Goal: Information Seeking & Learning: Learn about a topic

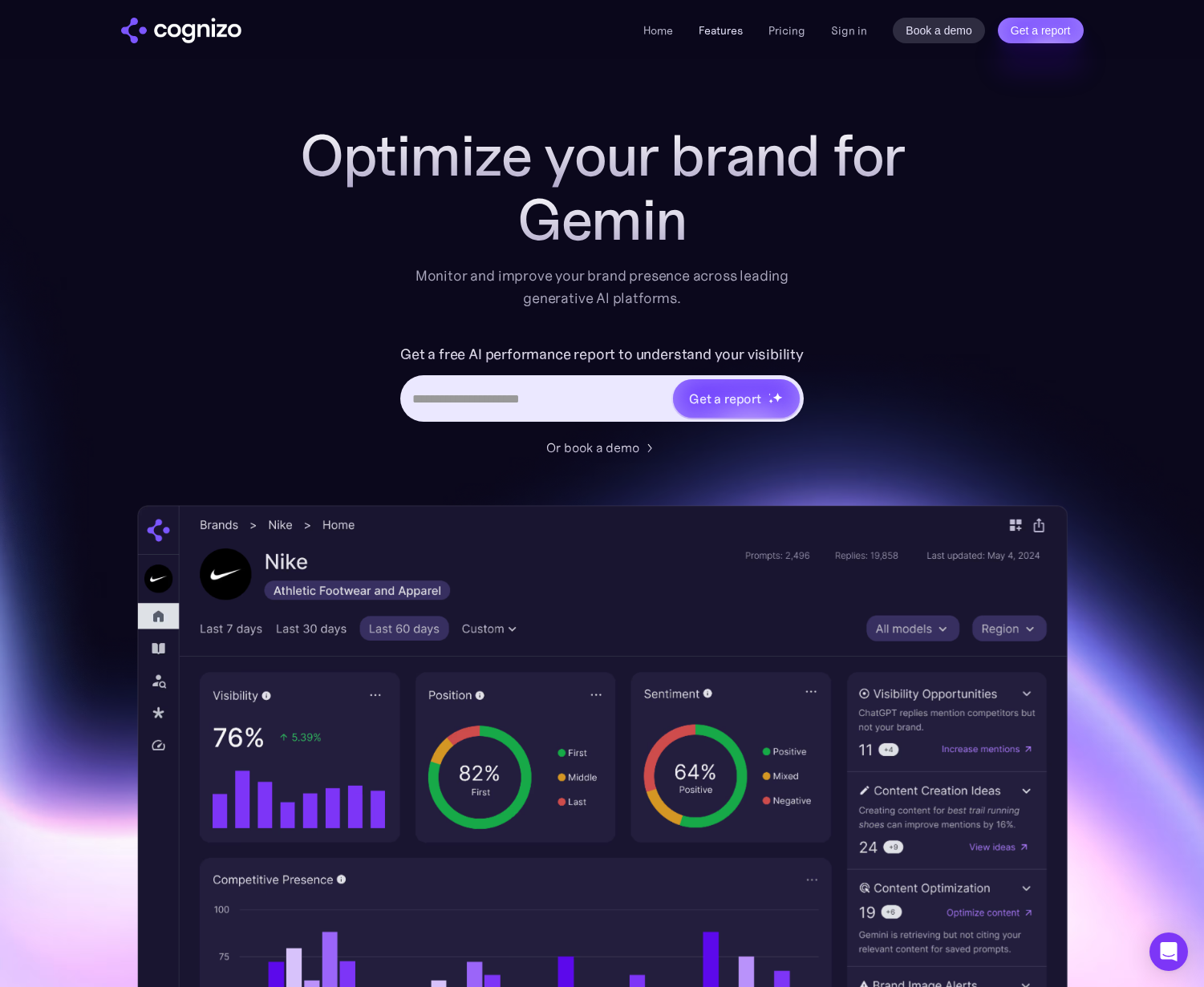
click at [723, 29] on link "Features" at bounding box center [720, 30] width 44 height 14
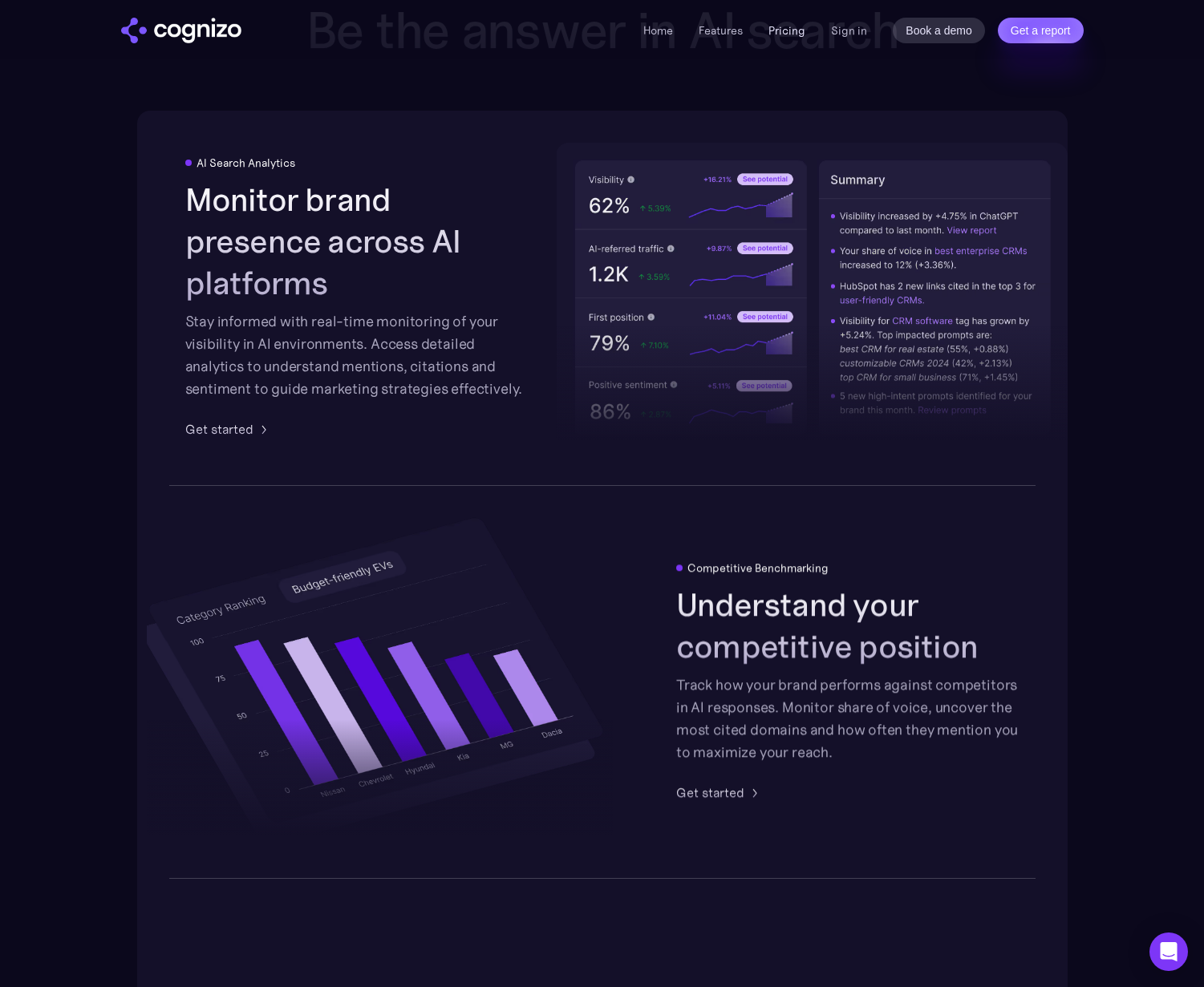
scroll to position [2858, 0]
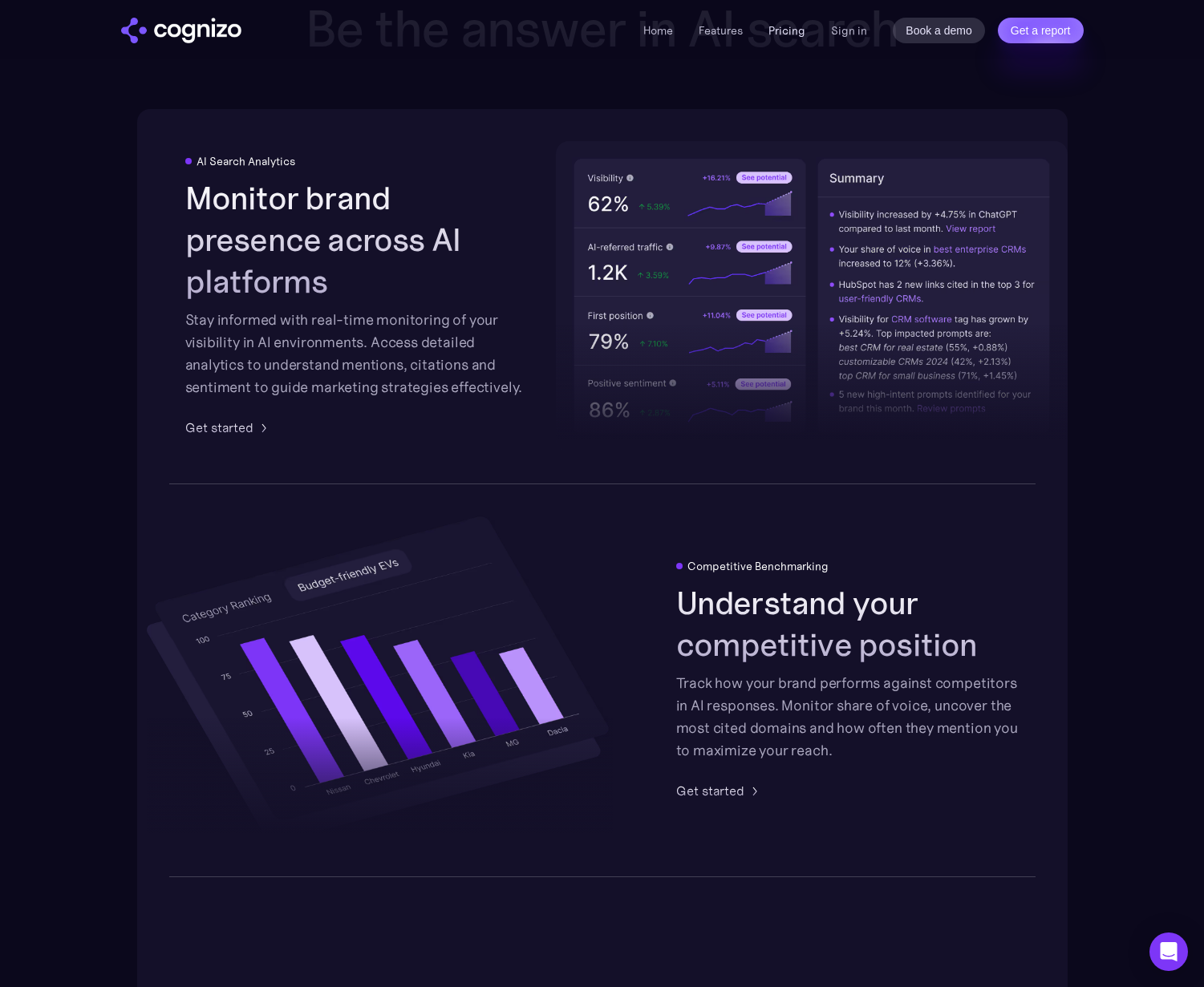
click at [786, 34] on link "Pricing" at bounding box center [787, 30] width 37 height 14
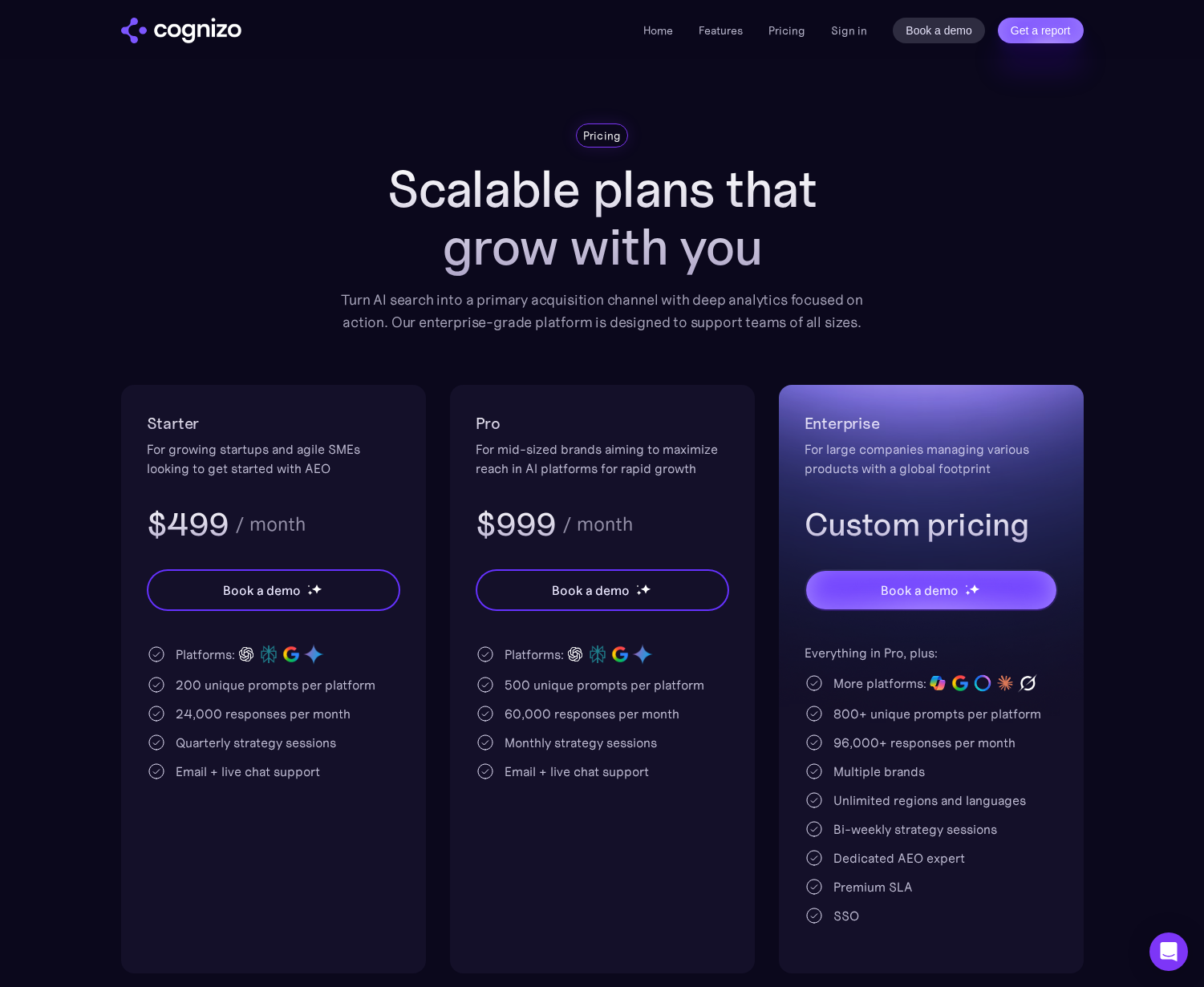
click at [623, 736] on div "Monthly strategy sessions" at bounding box center [580, 742] width 152 height 19
drag, startPoint x: 1003, startPoint y: 836, endPoint x: 827, endPoint y: 836, distance: 176.0
click at [827, 836] on div "Bi-weekly strategy sessions" at bounding box center [931, 829] width 254 height 19
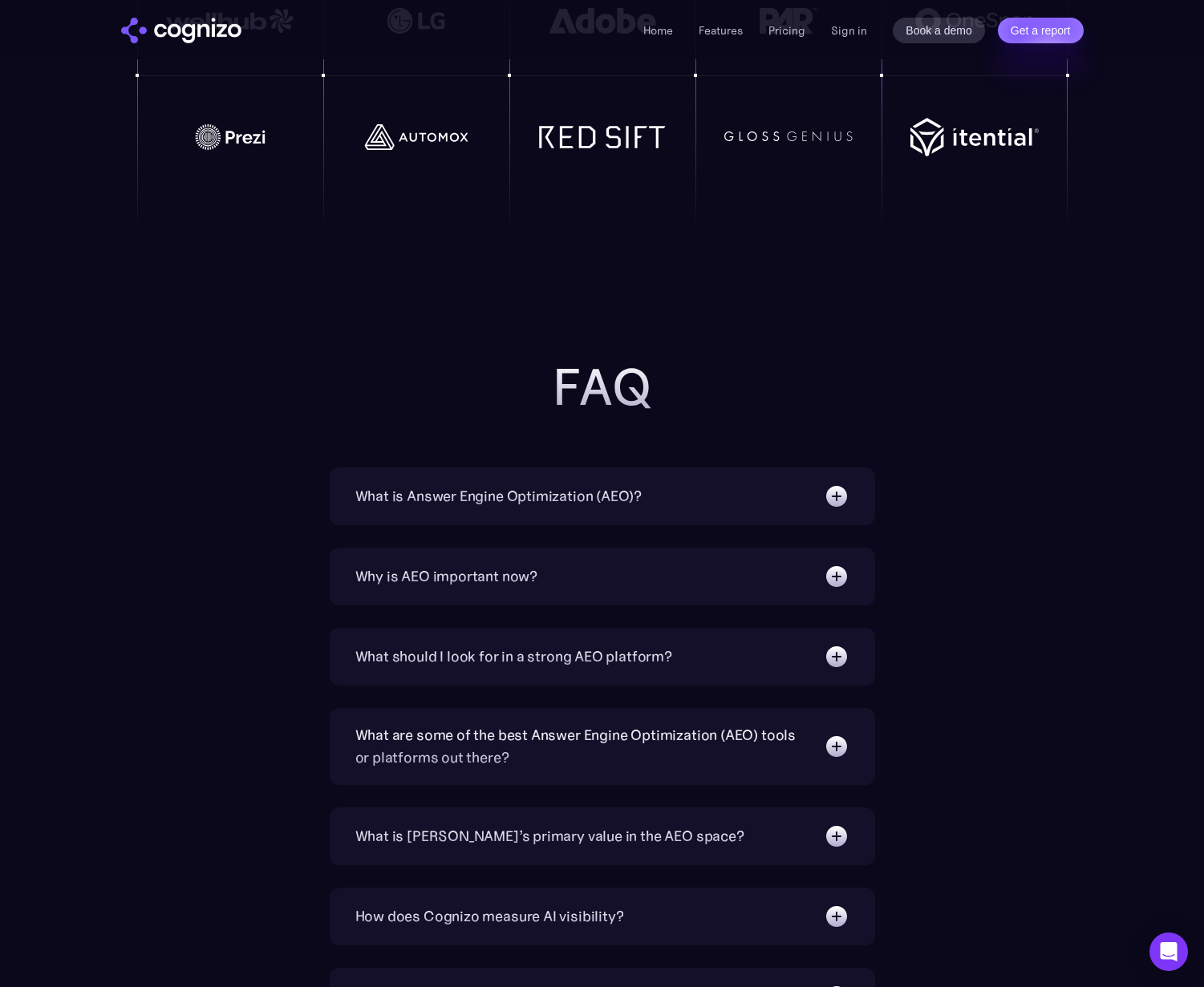
scroll to position [3855, 0]
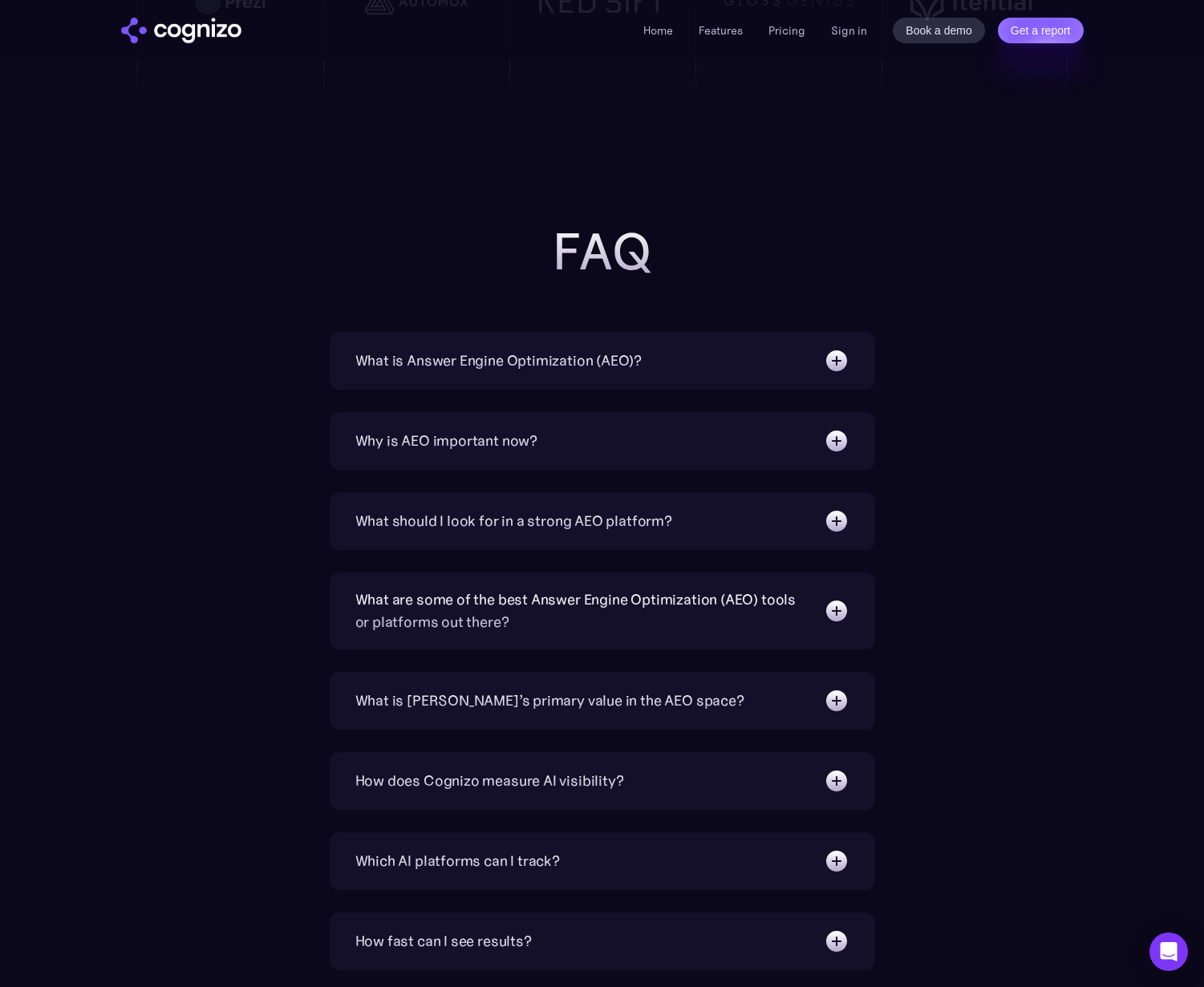
click at [711, 537] on div "What should I look for in a strong AEO platform? A capable AEO platform should …" at bounding box center [602, 520] width 545 height 58
click at [641, 521] on div "What should I look for in a strong AEO platform?" at bounding box center [513, 521] width 317 height 23
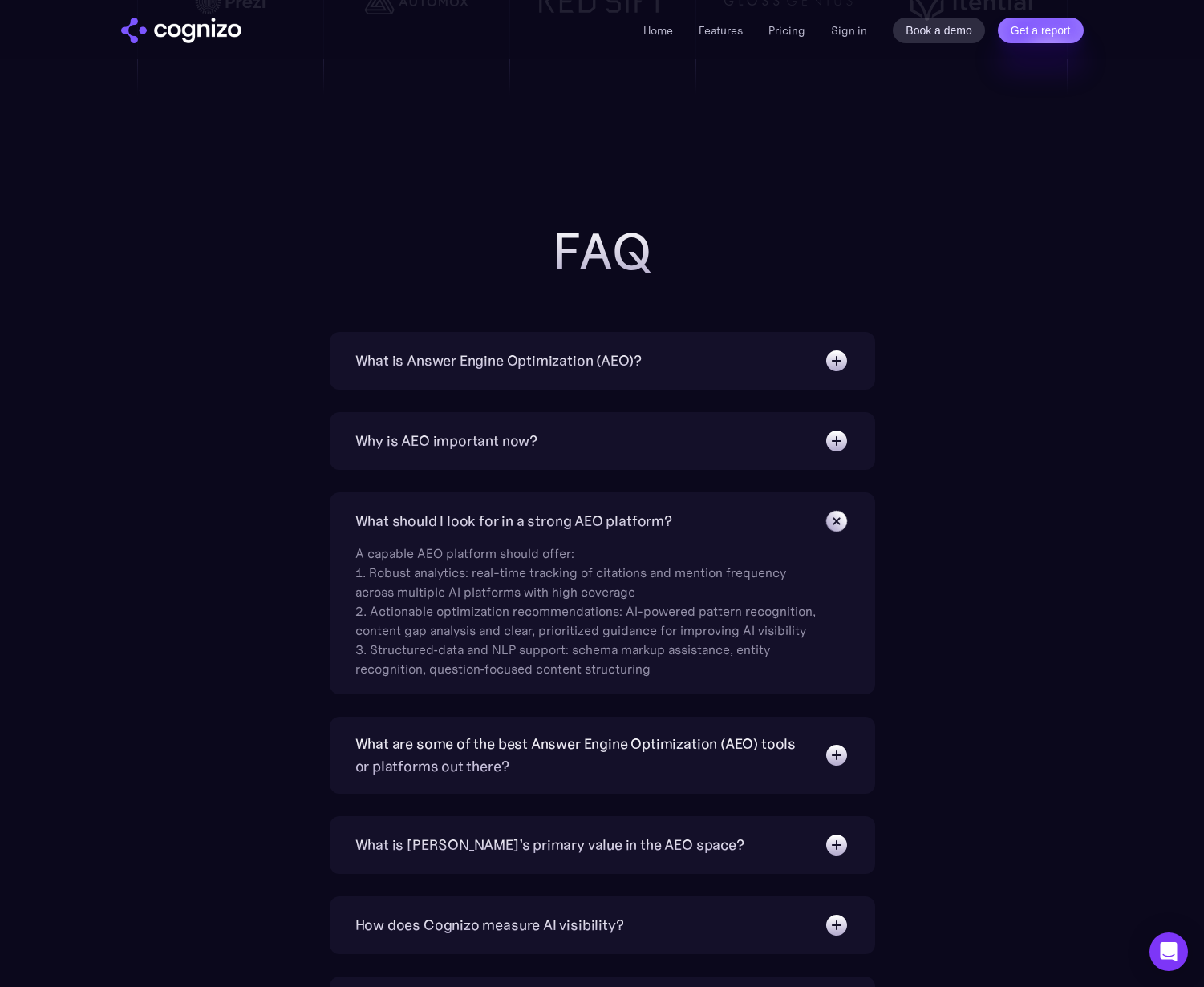
click at [693, 520] on div "What should I look for in a strong AEO platform?" at bounding box center [602, 520] width 494 height 26
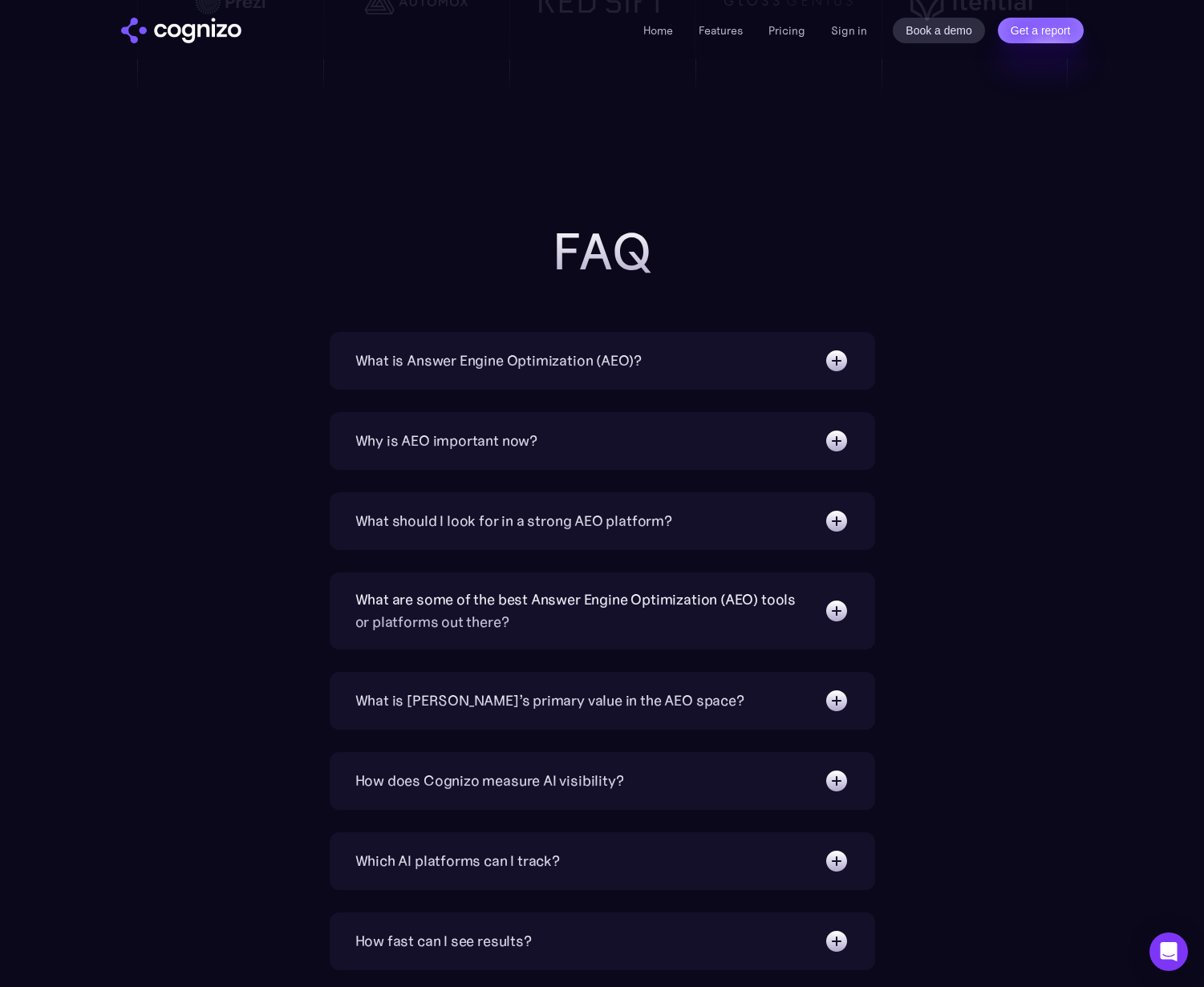
click at [729, 623] on div "What are some of the best Answer Engine Optimization (AEO) tools or platforms o…" at bounding box center [581, 610] width 452 height 44
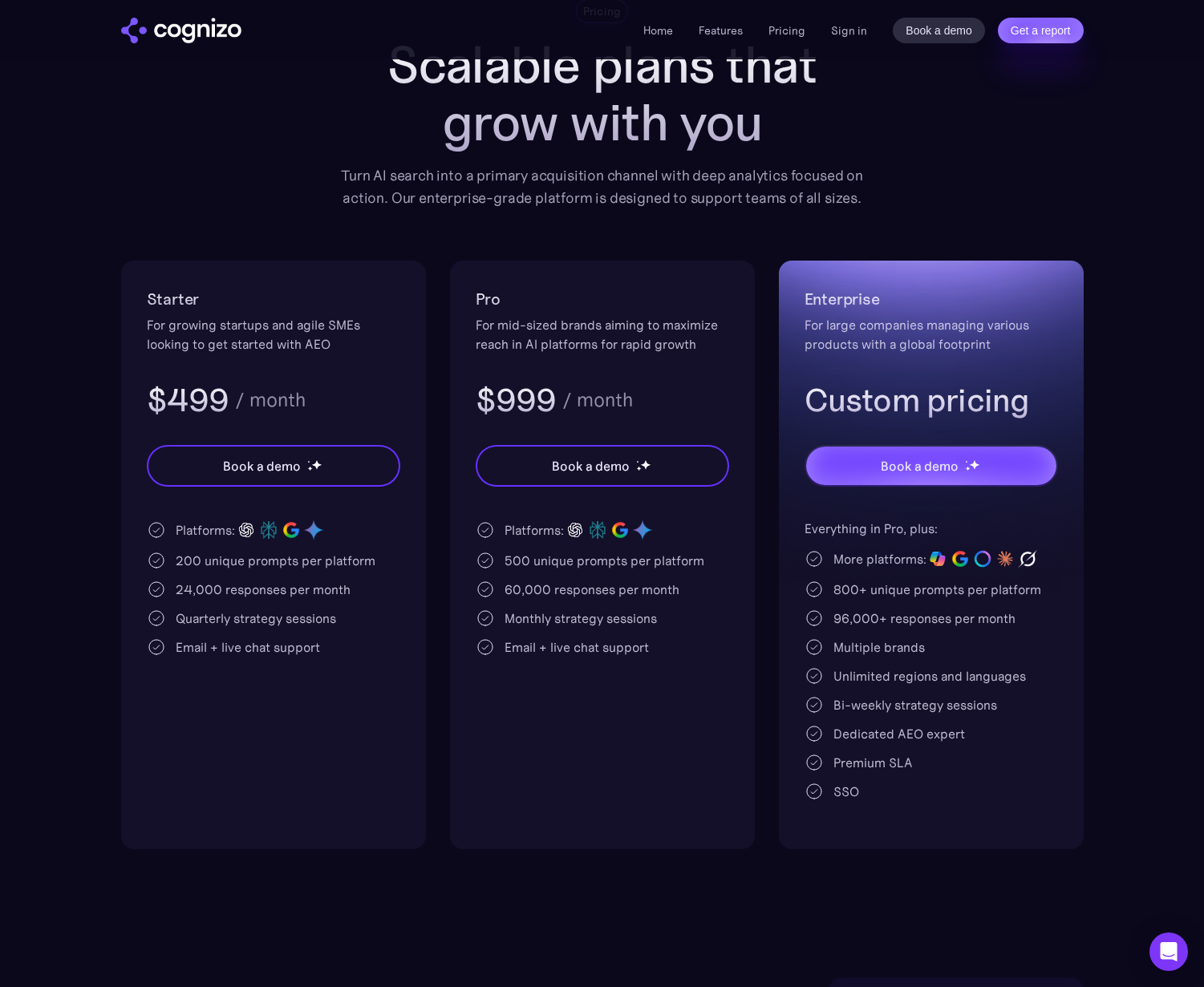
scroll to position [0, 0]
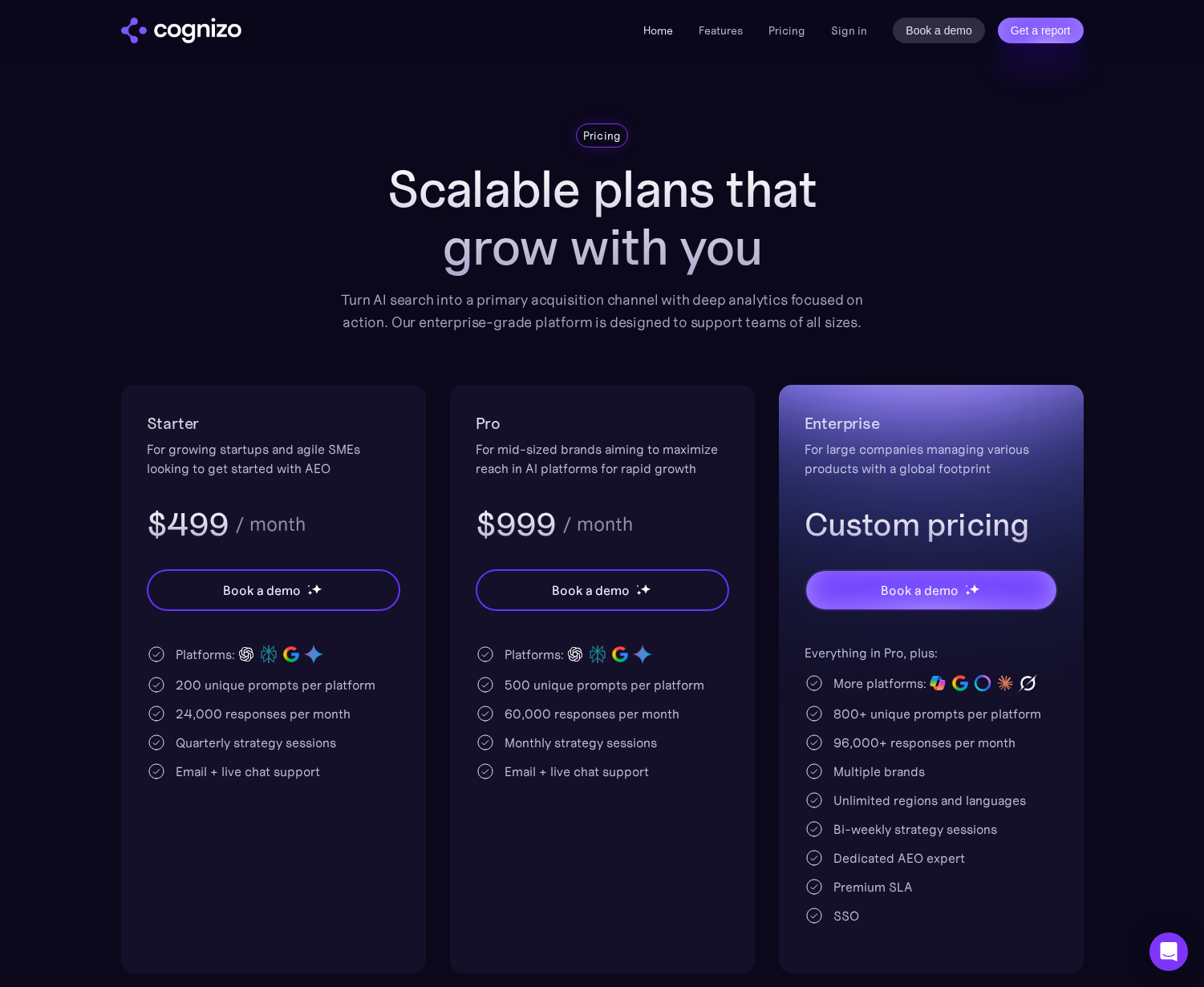
click at [656, 35] on link "Home" at bounding box center [657, 30] width 29 height 14
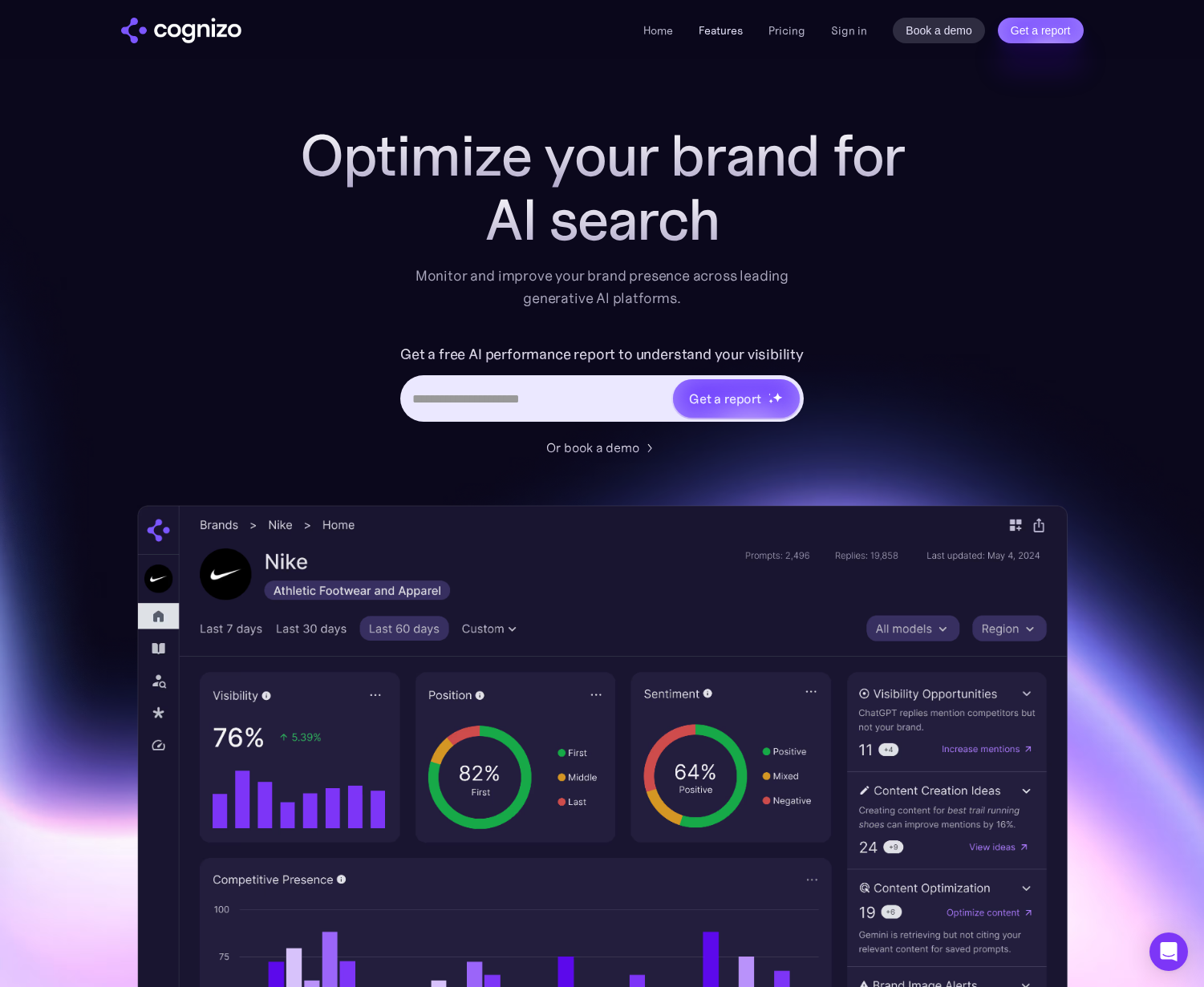
click at [717, 28] on link "Features" at bounding box center [720, 30] width 44 height 14
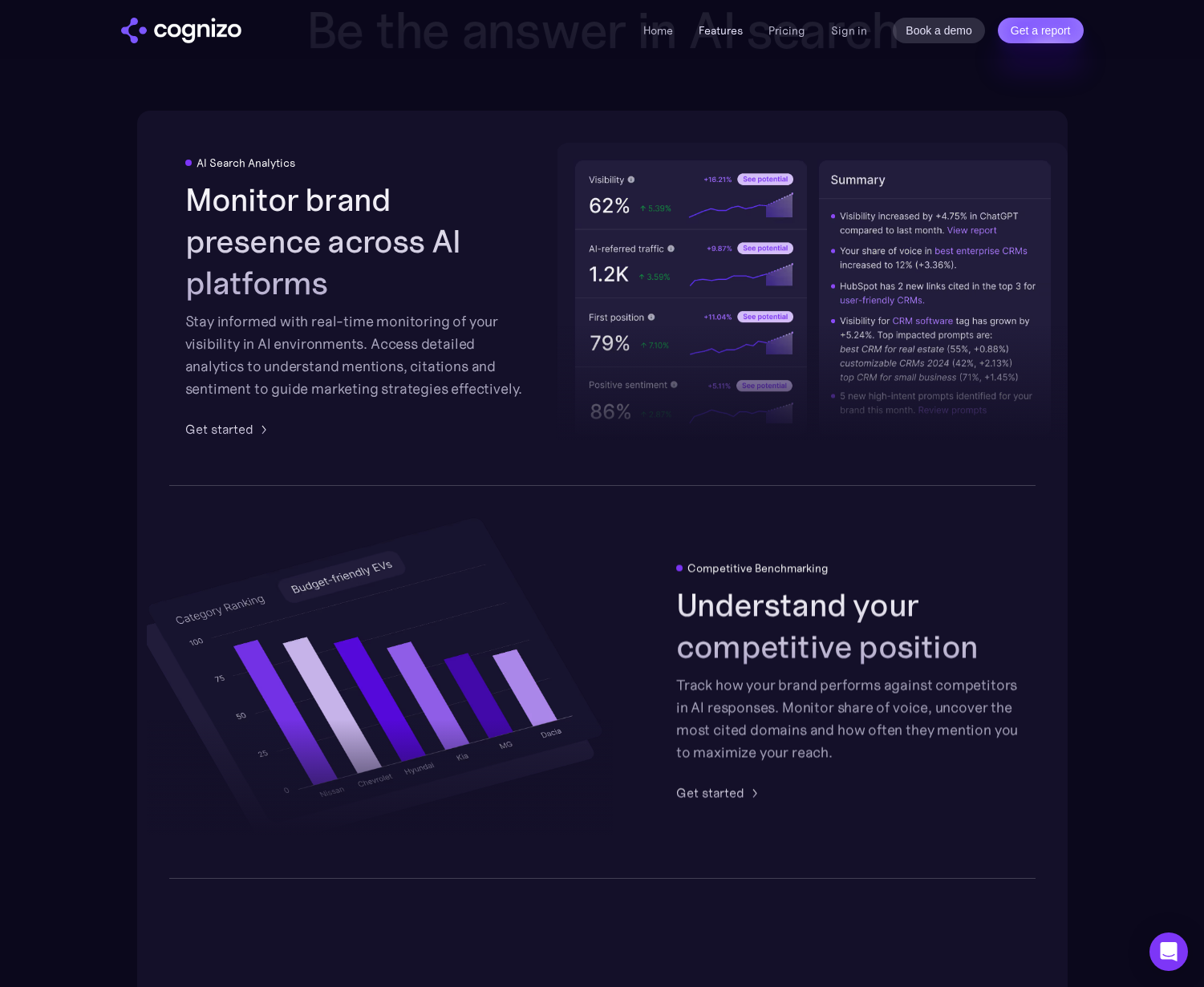
scroll to position [2858, 0]
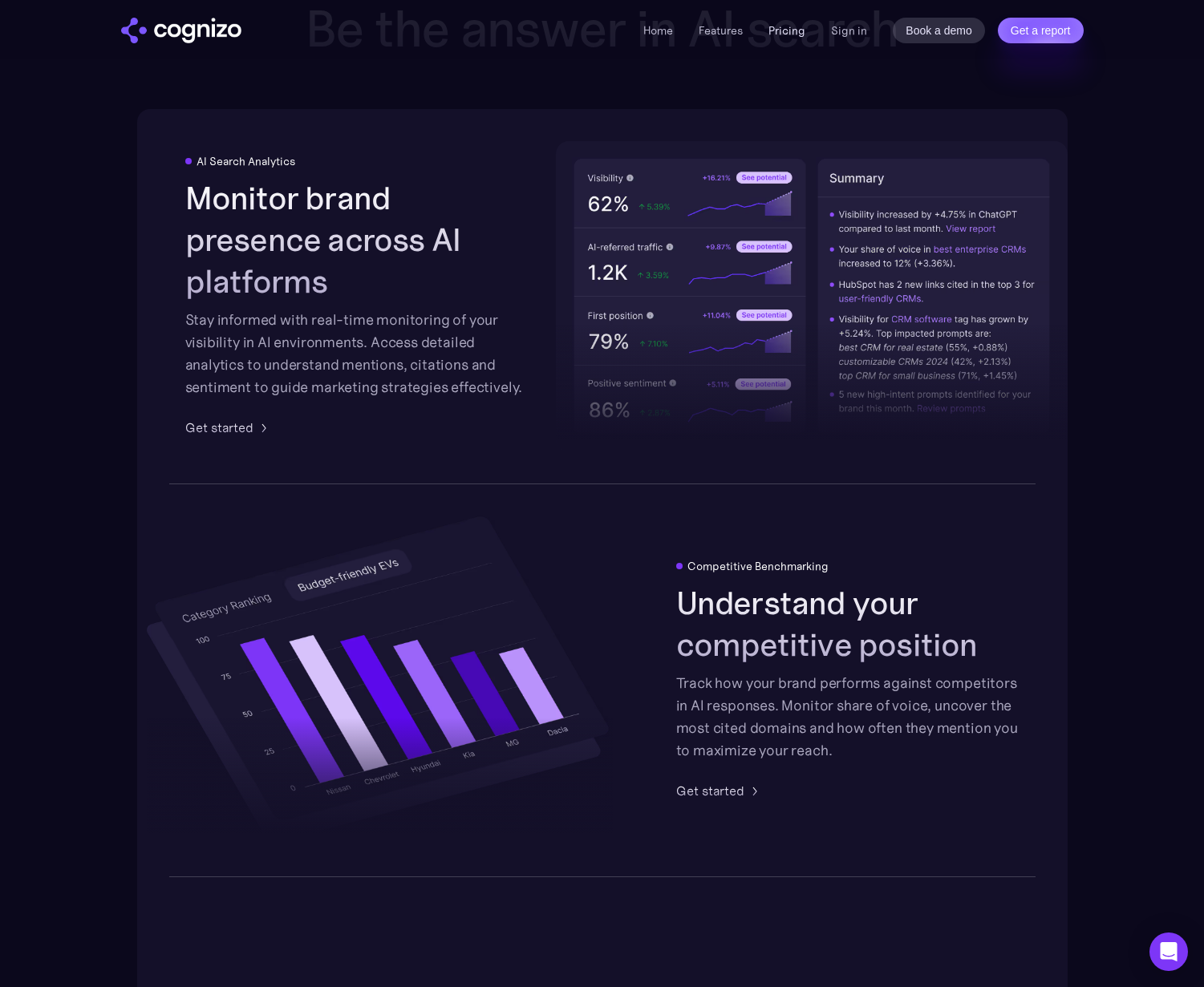
click at [794, 27] on link "Pricing" at bounding box center [787, 30] width 37 height 14
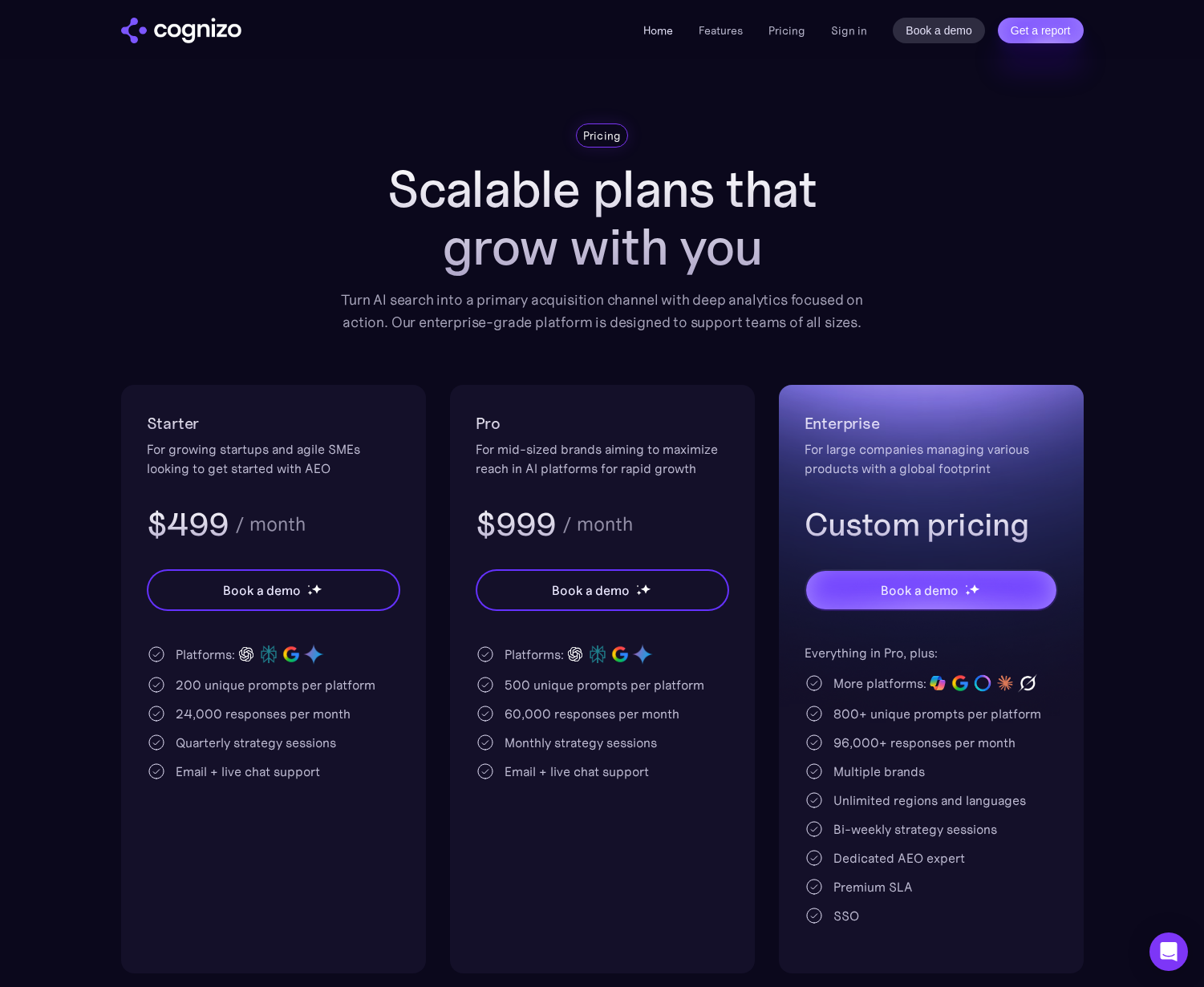
click at [662, 37] on link "Home" at bounding box center [657, 30] width 29 height 14
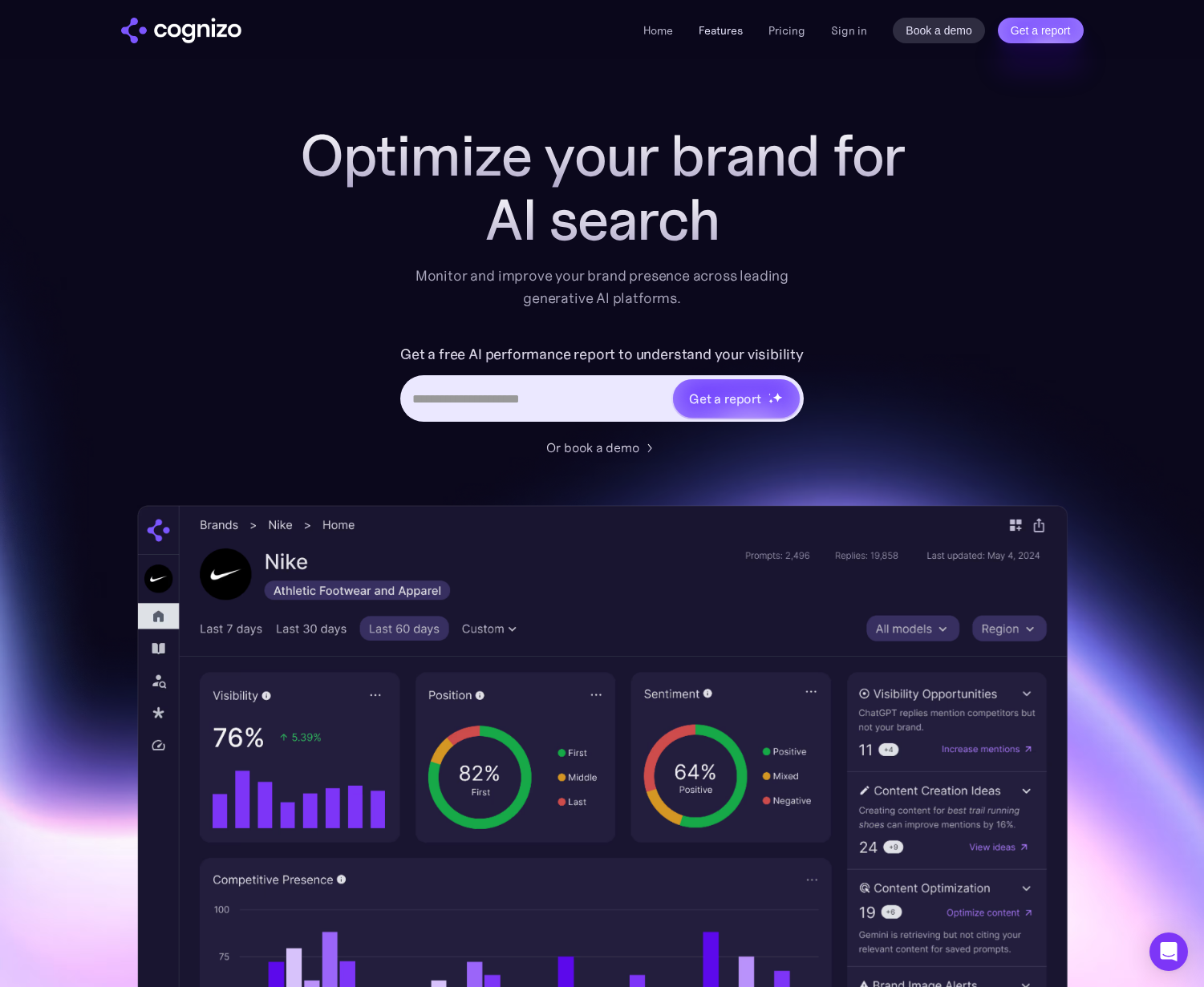
click at [721, 30] on link "Features" at bounding box center [720, 30] width 44 height 14
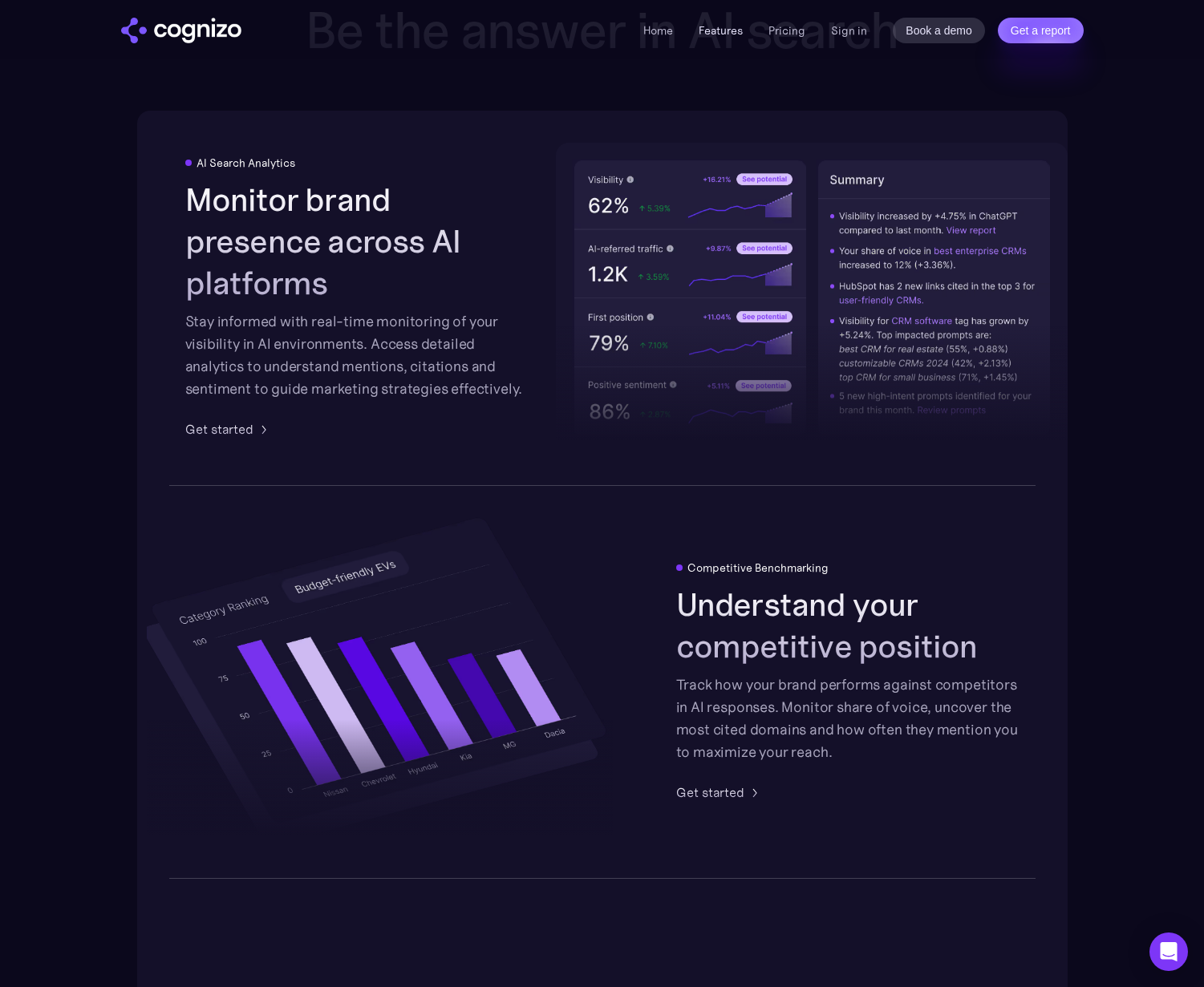
scroll to position [2858, 0]
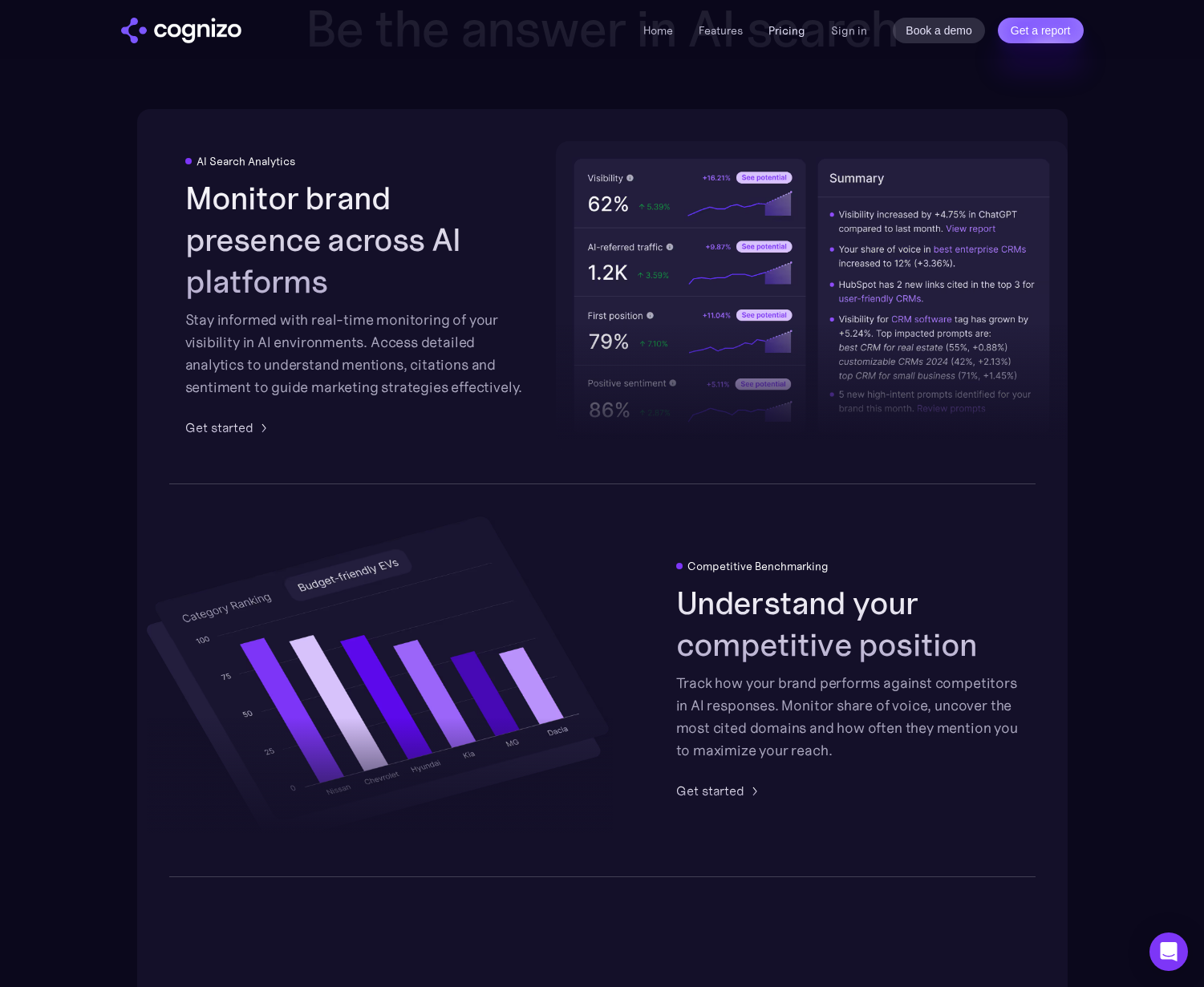
click at [780, 28] on link "Pricing" at bounding box center [787, 30] width 37 height 14
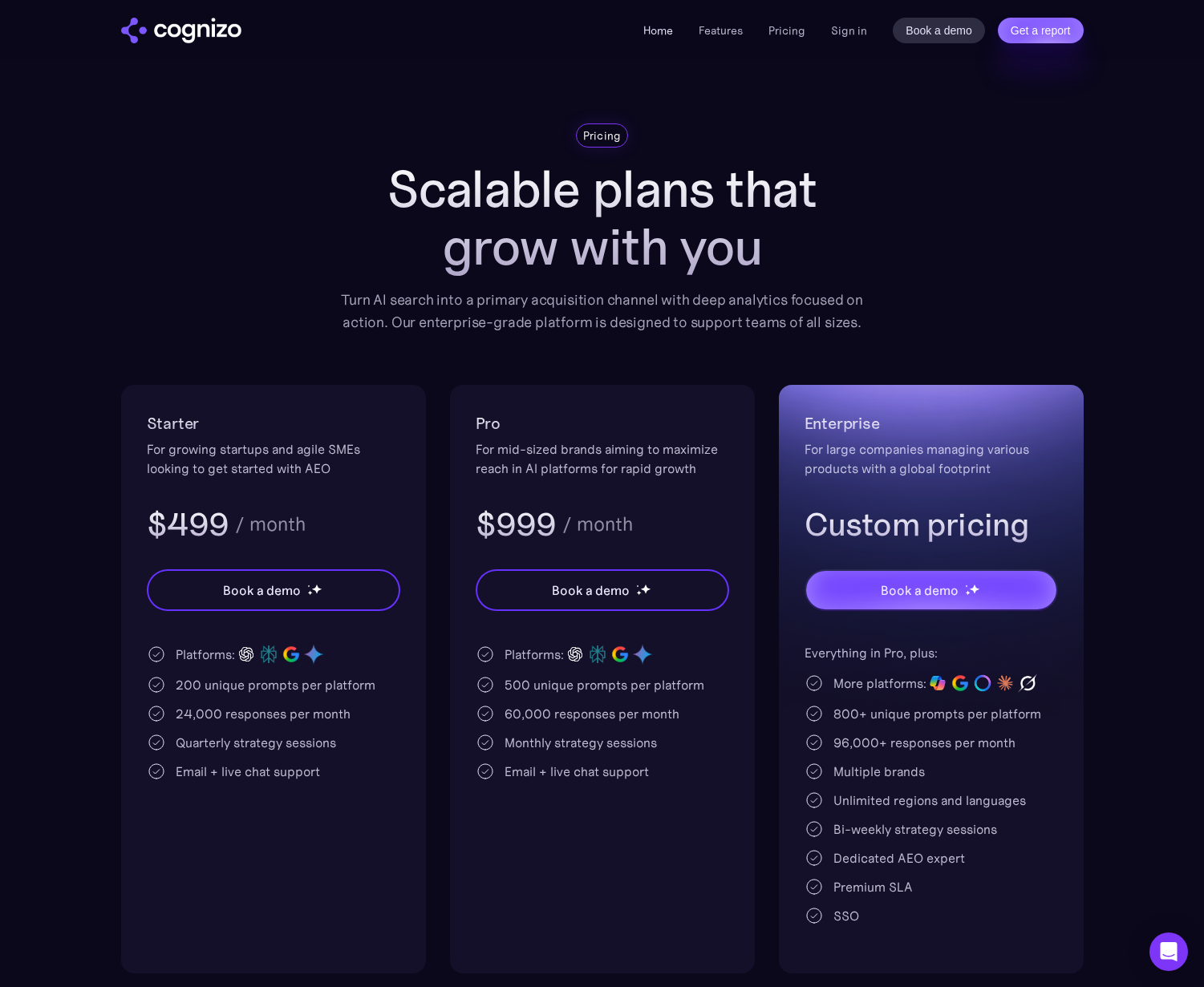
click at [670, 35] on link "Home" at bounding box center [657, 30] width 29 height 14
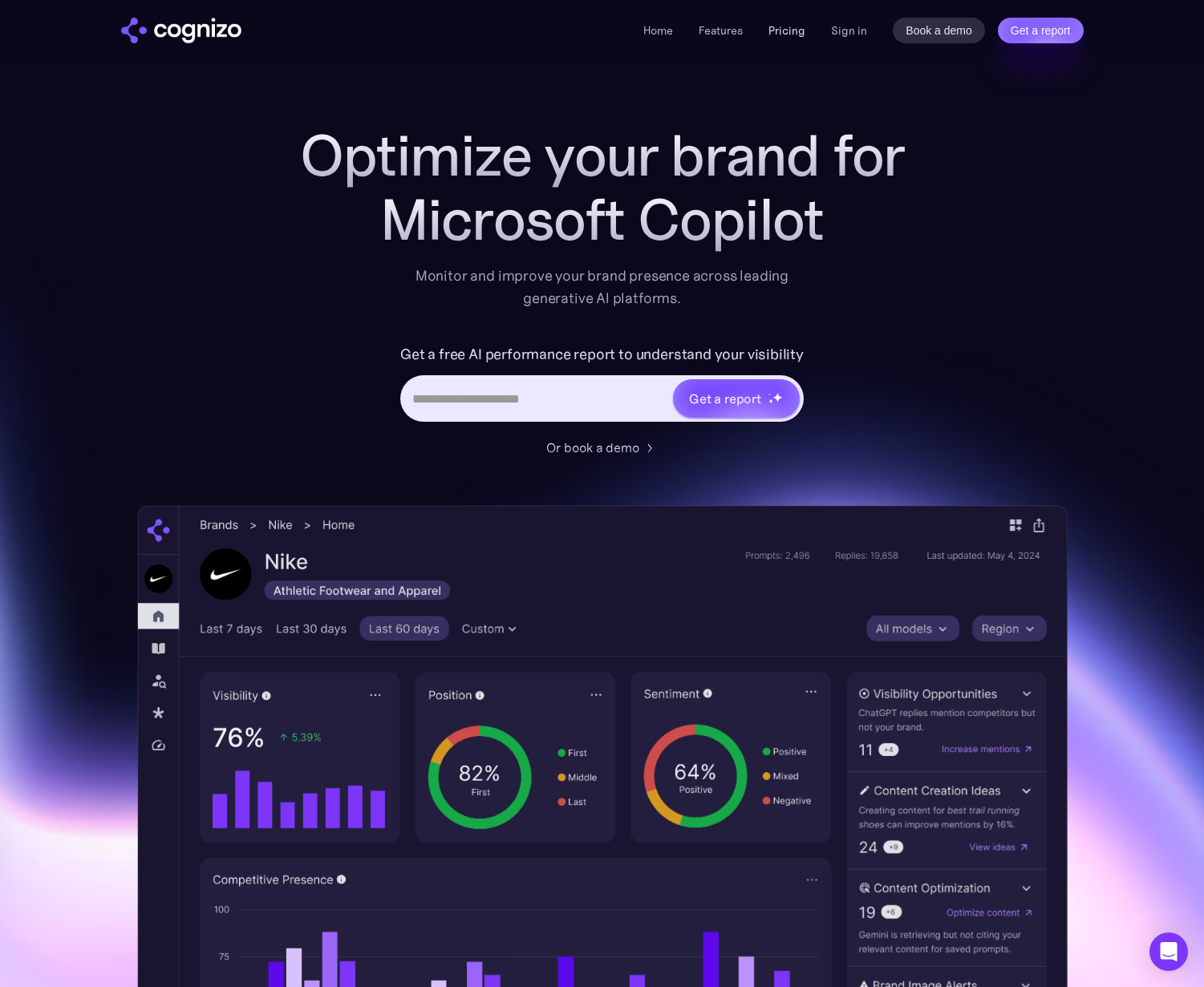
click at [794, 33] on link "Pricing" at bounding box center [787, 30] width 37 height 14
